Goal: Check status: Check status

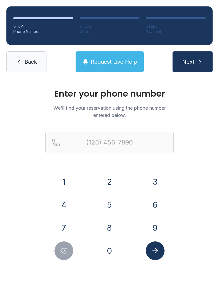
click at [68, 201] on button "4" at bounding box center [64, 204] width 19 height 19
click at [112, 248] on button "0" at bounding box center [109, 250] width 19 height 19
click at [69, 206] on button "4" at bounding box center [64, 204] width 19 height 19
click at [113, 203] on button "5" at bounding box center [109, 204] width 19 height 19
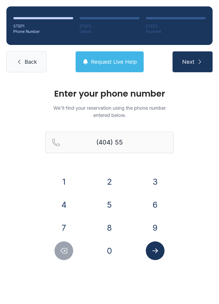
click at [117, 247] on button "0" at bounding box center [109, 250] width 19 height 19
click at [116, 204] on button "5" at bounding box center [109, 204] width 19 height 19
click at [150, 200] on button "6" at bounding box center [155, 204] width 19 height 19
click at [158, 225] on button "9" at bounding box center [155, 227] width 19 height 19
click at [73, 183] on button "1" at bounding box center [64, 181] width 19 height 19
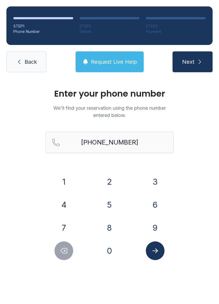
click at [152, 259] on button "Submit lookup form" at bounding box center [155, 250] width 19 height 19
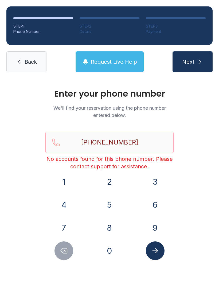
click at [64, 249] on icon "Delete number" at bounding box center [64, 251] width 8 height 8
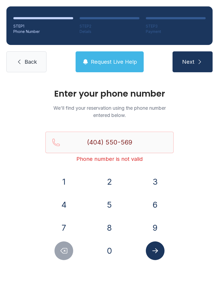
click at [64, 249] on icon "Delete number" at bounding box center [64, 251] width 8 height 8
click at [61, 246] on button "Delete number" at bounding box center [64, 250] width 19 height 19
click at [60, 246] on button "Delete number" at bounding box center [64, 250] width 19 height 19
click at [62, 247] on icon "Delete number" at bounding box center [64, 251] width 8 height 8
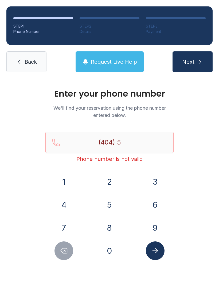
click at [63, 246] on button "Delete number" at bounding box center [64, 250] width 19 height 19
click at [65, 206] on button "4" at bounding box center [64, 204] width 19 height 19
click at [109, 203] on button "5" at bounding box center [109, 204] width 19 height 19
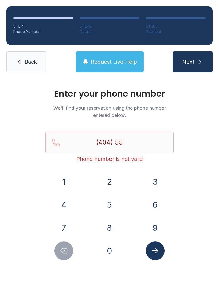
click at [67, 251] on icon "Delete number" at bounding box center [64, 251] width 8 height 8
click at [66, 251] on icon "Delete number" at bounding box center [64, 251] width 8 height 8
click at [65, 253] on icon "Delete number" at bounding box center [64, 250] width 6 height 5
click at [65, 253] on icon "Delete number" at bounding box center [64, 251] width 8 height 8
type input "(4"
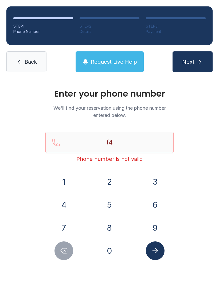
click at [63, 252] on icon "Delete number" at bounding box center [64, 251] width 8 height 8
click at [31, 62] on span "Back" at bounding box center [31, 61] width 12 height 7
